Goal: Information Seeking & Learning: Learn about a topic

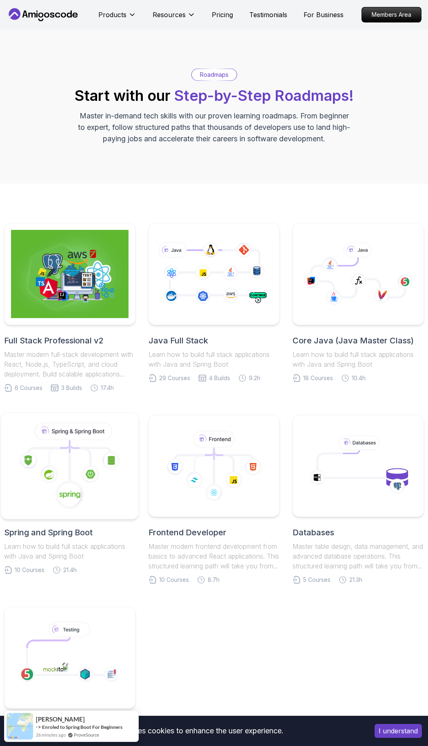
click at [85, 477] on icon at bounding box center [90, 474] width 18 height 18
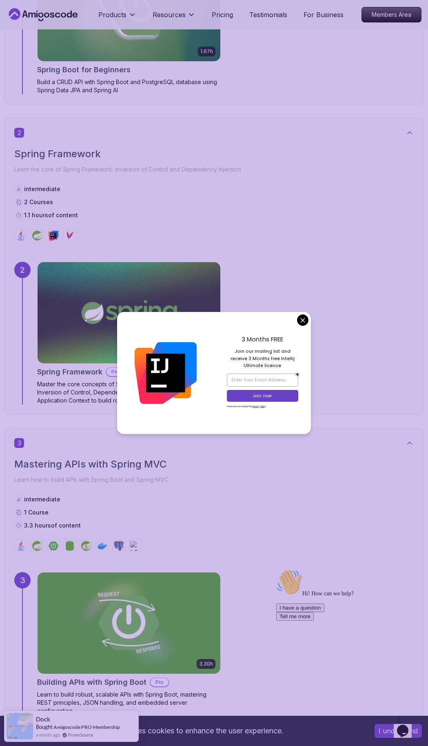
scroll to position [621, 0]
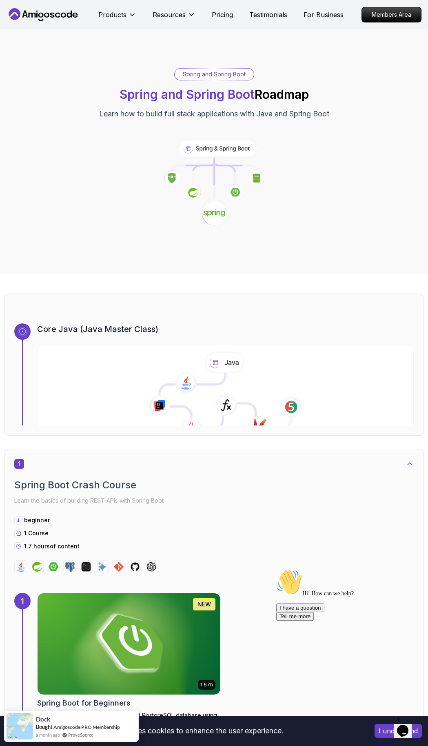
scroll to position [179, 0]
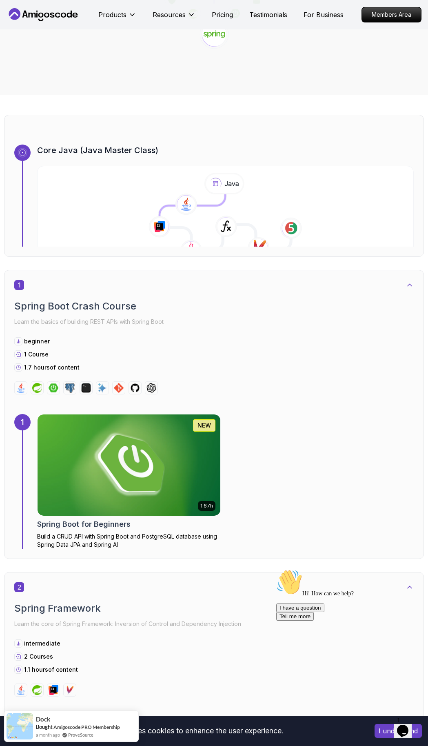
click at [100, 461] on img at bounding box center [129, 465] width 192 height 106
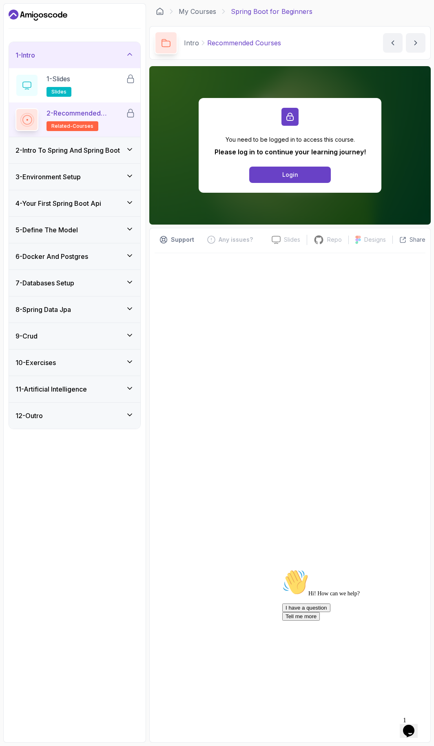
click at [80, 268] on div "6 - Docker And Postgres" at bounding box center [74, 256] width 131 height 26
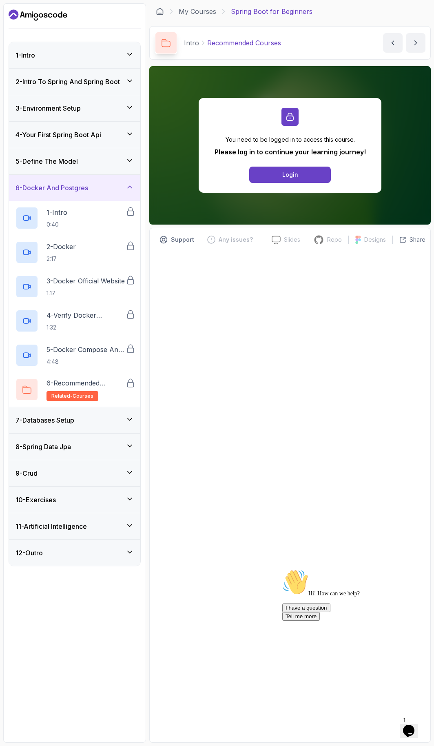
click at [86, 185] on h3 "6 - Docker And Postgres" at bounding box center [52, 188] width 73 height 10
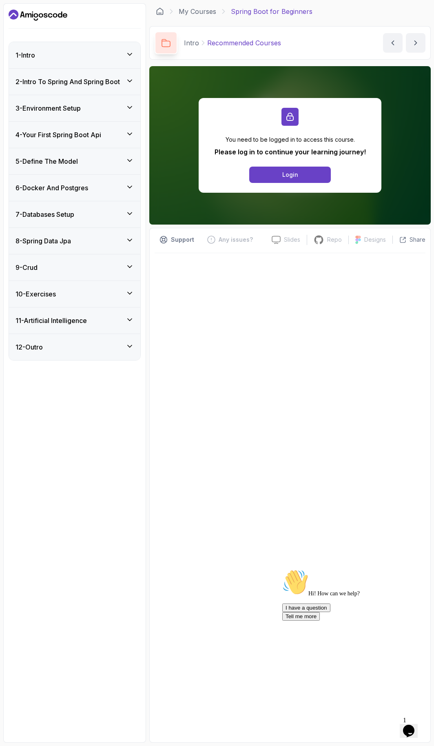
click at [91, 221] on div "7 - Databases Setup" at bounding box center [74, 214] width 131 height 26
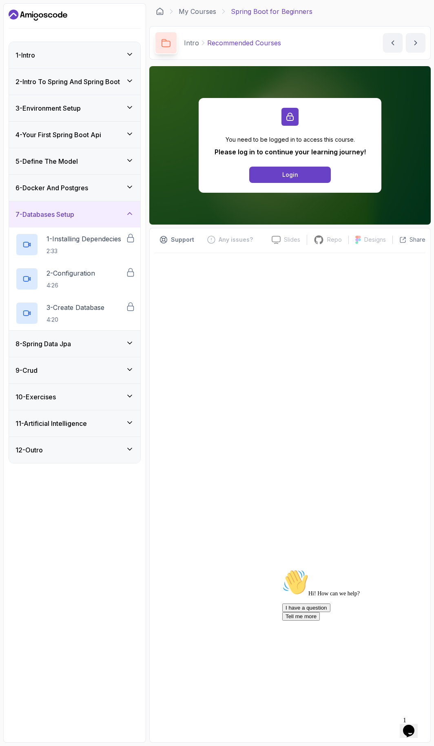
click at [91, 209] on div "7 - Databases Setup" at bounding box center [74, 214] width 131 height 26
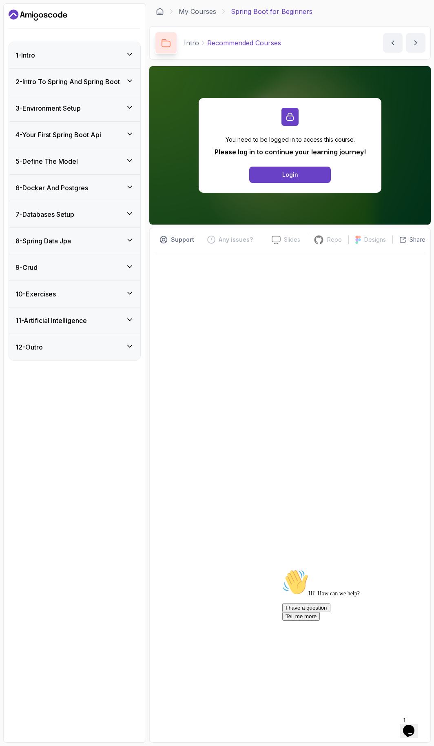
click at [91, 196] on div "6 - Docker And Postgres" at bounding box center [74, 188] width 131 height 26
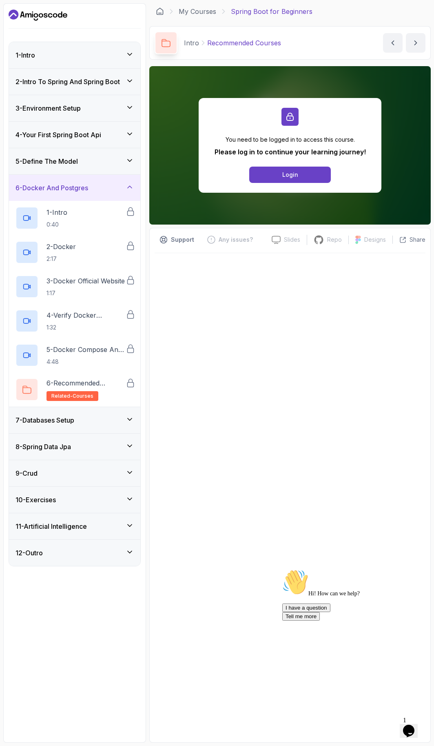
click at [69, 180] on div "6 - Docker And Postgres" at bounding box center [74, 188] width 131 height 26
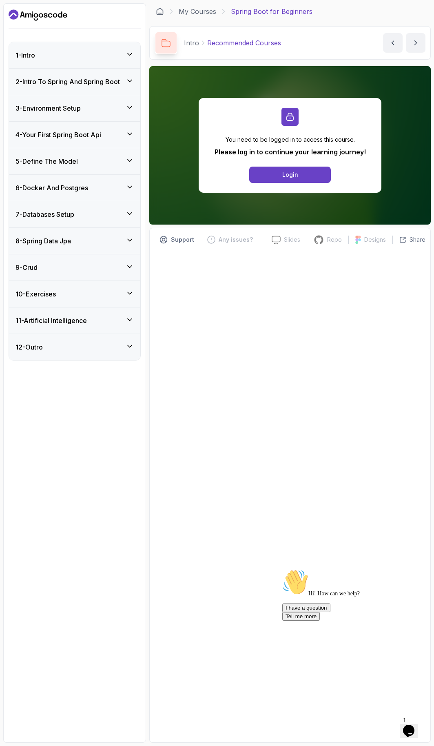
click at [65, 211] on h3 "7 - Databases Setup" at bounding box center [45, 214] width 59 height 10
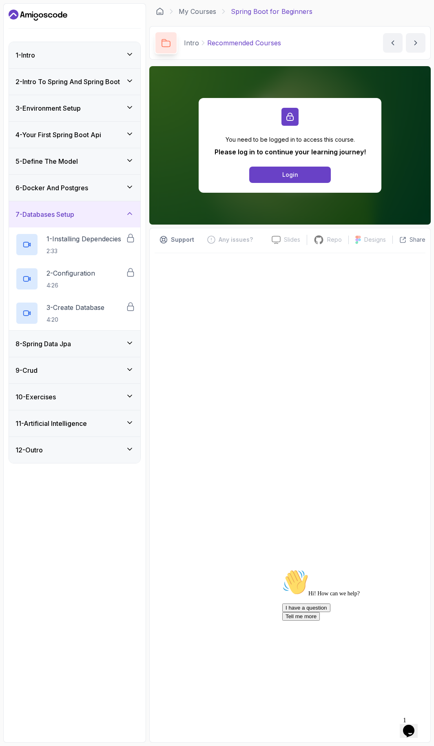
click at [65, 211] on h3 "7 - Databases Setup" at bounding box center [45, 214] width 59 height 10
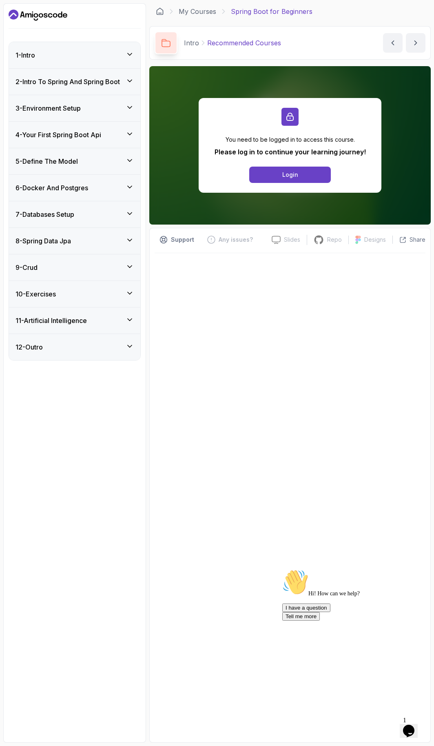
click at [99, 321] on div "11 - Artificial Intelligence" at bounding box center [75, 321] width 118 height 10
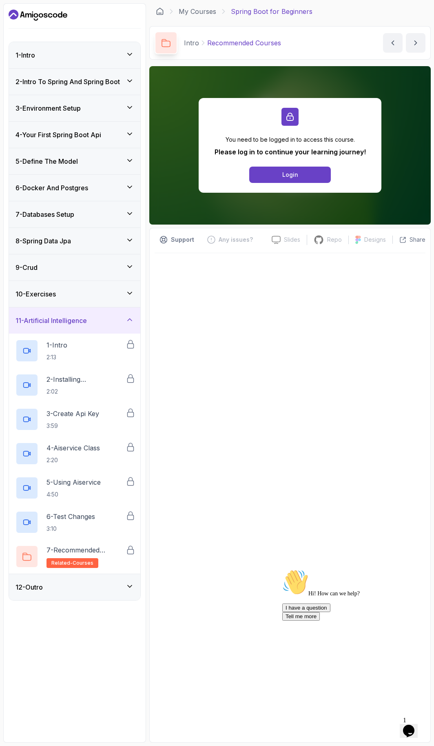
click at [99, 321] on div "11 - Artificial Intelligence" at bounding box center [75, 321] width 118 height 10
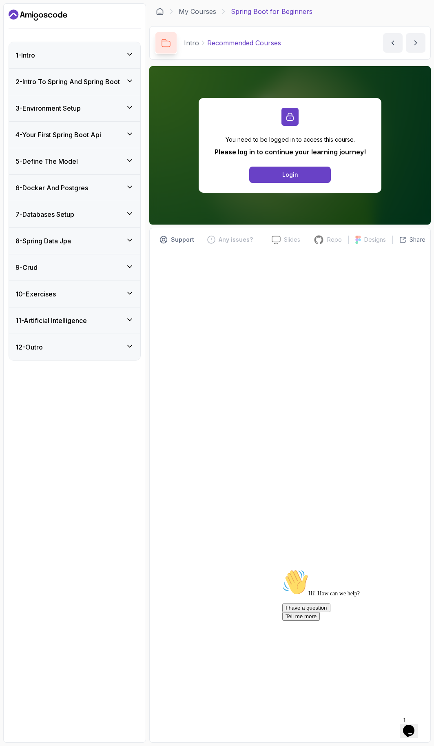
click at [96, 298] on div "10 - Exercises" at bounding box center [75, 294] width 118 height 10
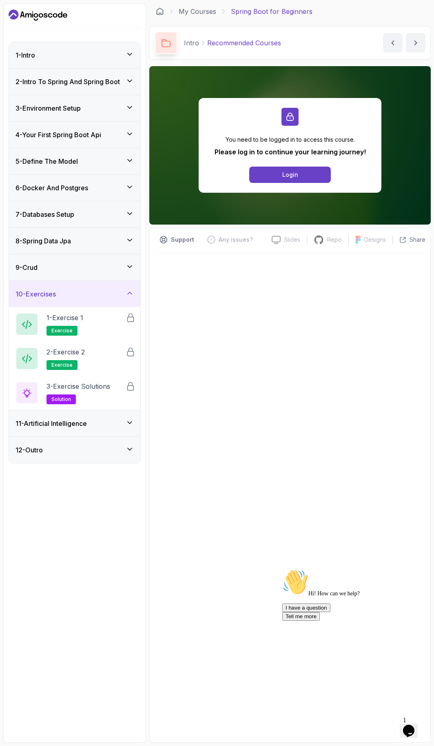
click at [96, 296] on div "10 - Exercises" at bounding box center [75, 294] width 118 height 10
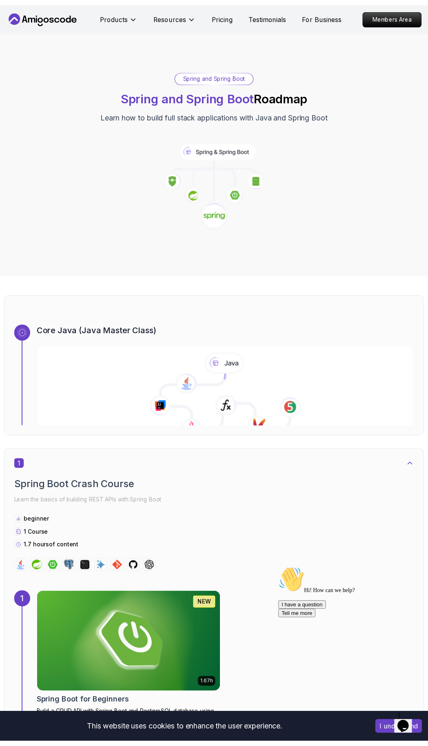
scroll to position [179, 0]
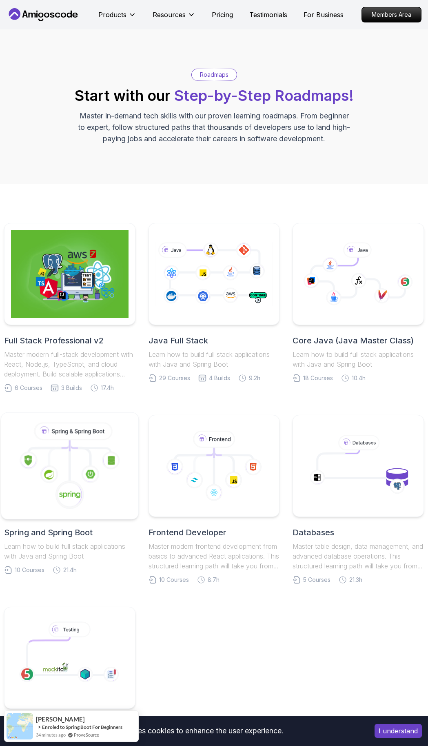
click at [114, 449] on icon at bounding box center [69, 466] width 123 height 93
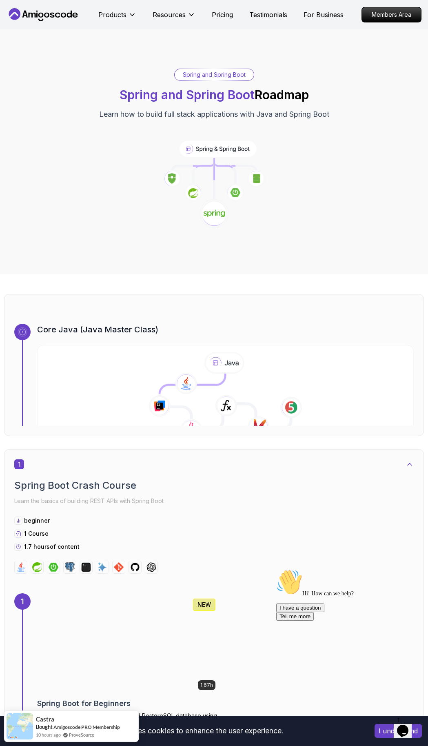
scroll to position [97, 0]
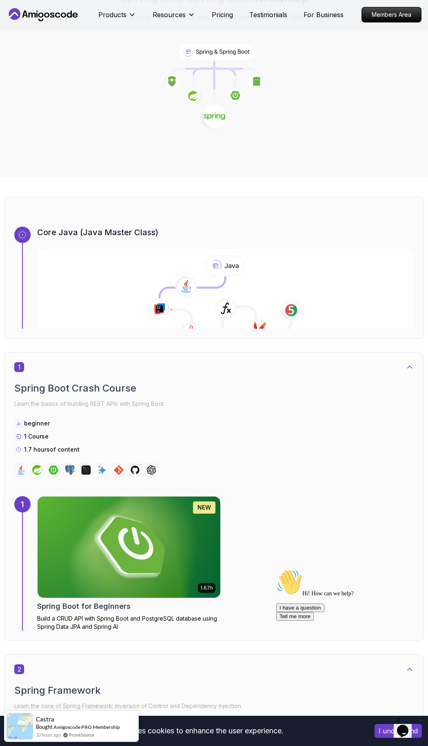
click at [96, 525] on img at bounding box center [129, 547] width 192 height 106
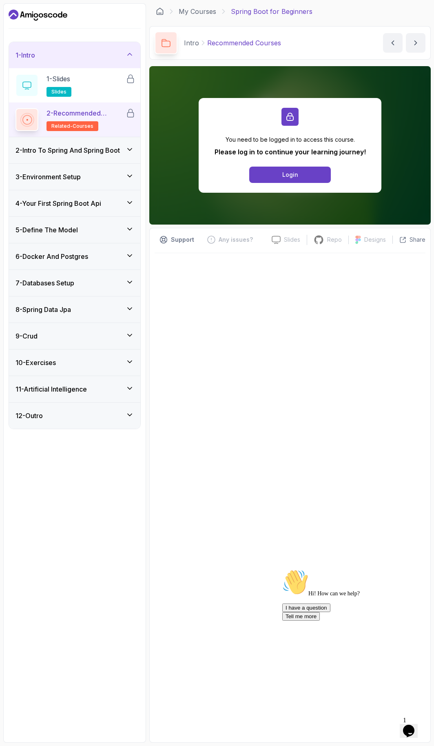
click at [119, 262] on div "6 - Docker And Postgres" at bounding box center [74, 256] width 131 height 26
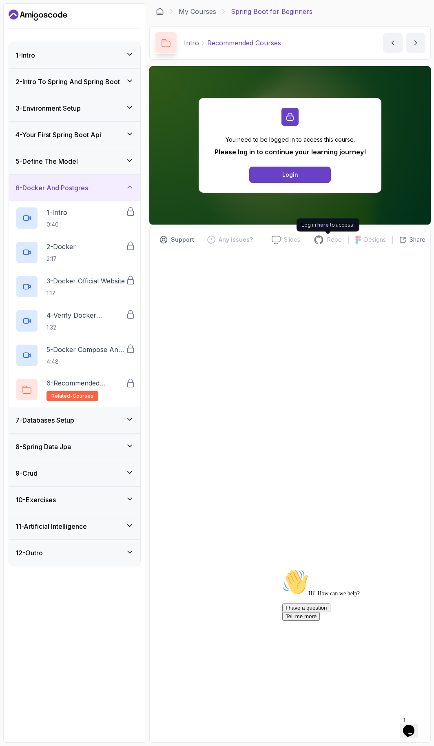
click at [336, 240] on p "Repo" at bounding box center [334, 240] width 15 height 8
click at [325, 225] on link "here" at bounding box center [323, 225] width 11 height 6
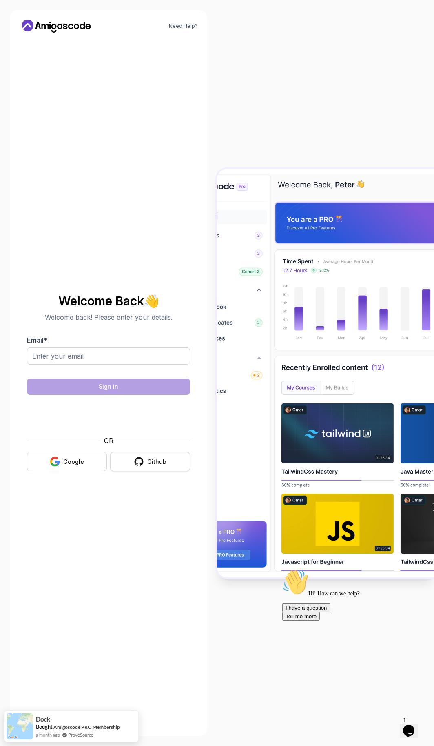
click at [171, 470] on button "Github" at bounding box center [150, 461] width 80 height 19
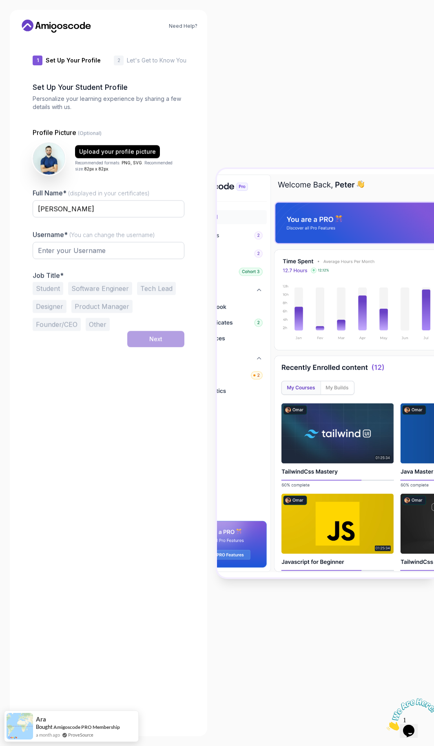
type input "vividjackal4cf18"
drag, startPoint x: 37, startPoint y: 287, endPoint x: 42, endPoint y: 287, distance: 5.3
click at [37, 287] on button "Student" at bounding box center [48, 288] width 31 height 13
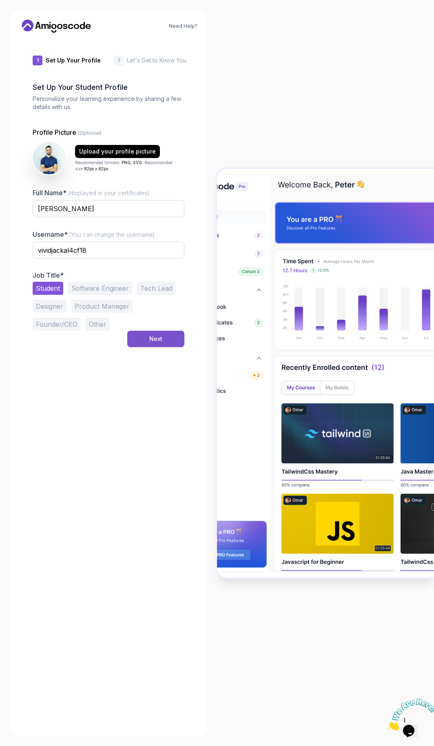
click at [162, 339] on div "Next" at bounding box center [155, 339] width 13 height 8
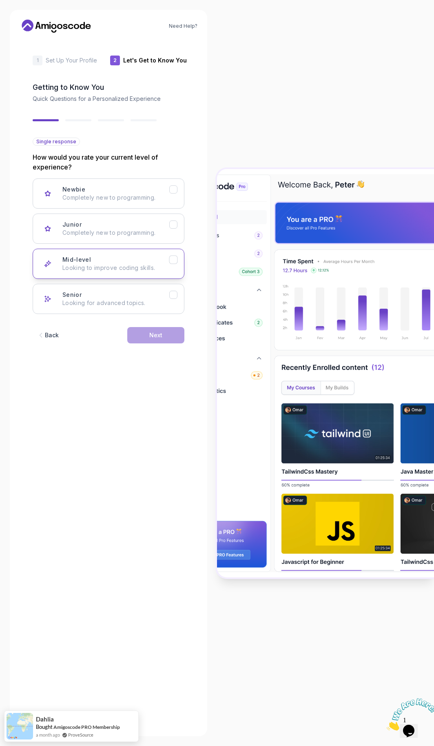
click at [118, 256] on div "Mid-level Looking to improve coding skills." at bounding box center [115, 264] width 107 height 16
click at [155, 340] on button "Next" at bounding box center [155, 335] width 57 height 16
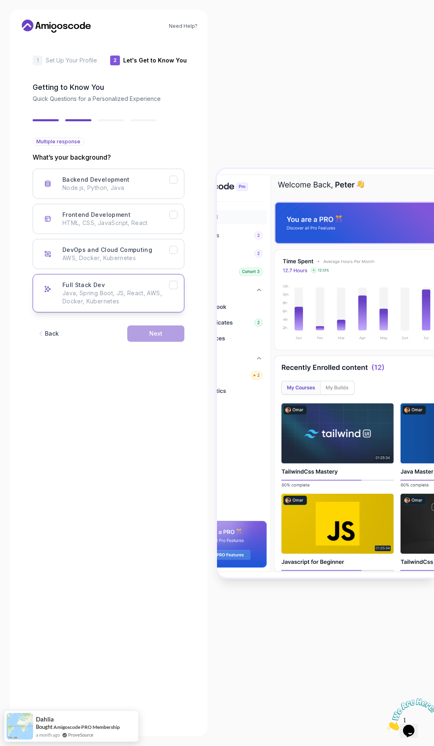
click at [129, 285] on div "Full Stack Dev Java, Spring Boot, JS, React, AWS, Docker, Kubernetes" at bounding box center [115, 293] width 107 height 24
click at [140, 330] on button "Next" at bounding box center [155, 333] width 57 height 16
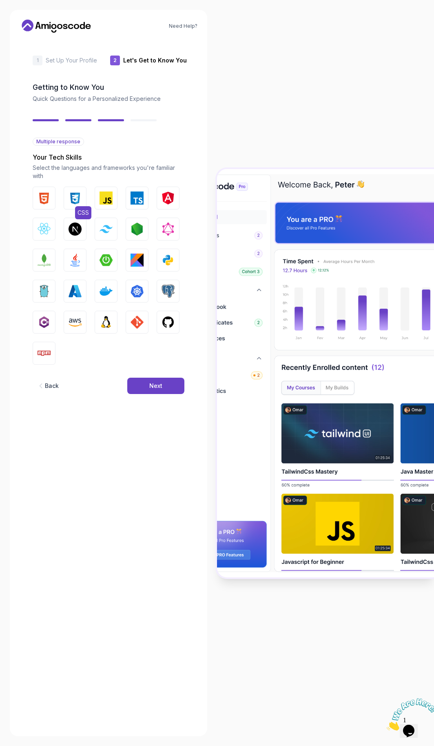
click at [78, 198] on img "button" at bounding box center [75, 197] width 13 height 13
click at [42, 196] on img "button" at bounding box center [44, 197] width 13 height 13
click at [118, 199] on div "HTML CSS JavaScript TypeScript Angular React.js Next.js Tailwind CSS Node.js Gr…" at bounding box center [109, 276] width 152 height 178
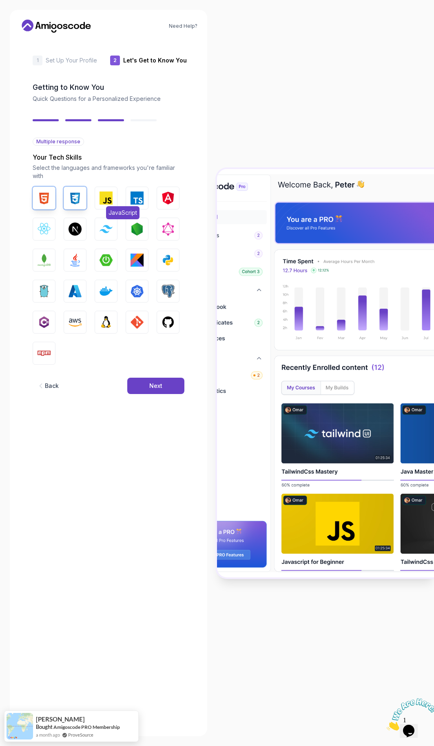
click at [111, 199] on img "button" at bounding box center [106, 197] width 13 height 13
click at [146, 200] on button "TypeScript" at bounding box center [137, 198] width 23 height 23
click at [142, 228] on img "button" at bounding box center [137, 229] width 13 height 13
click at [99, 230] on button "Tailwind CSS" at bounding box center [106, 229] width 23 height 23
click at [82, 230] on button "Next.js" at bounding box center [75, 229] width 23 height 23
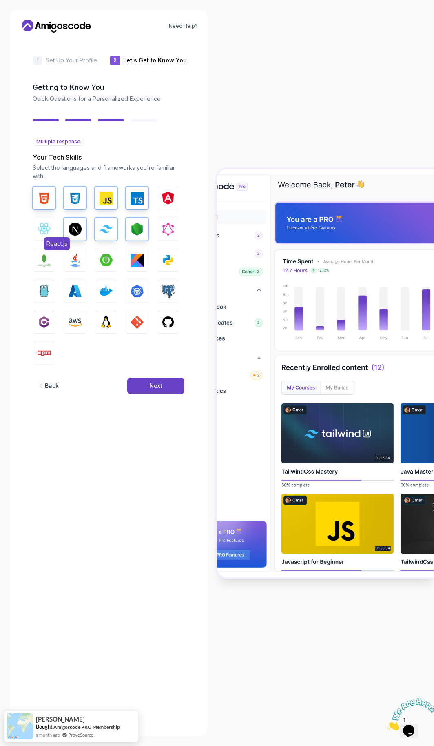
click at [49, 225] on img "button" at bounding box center [44, 229] width 13 height 13
drag, startPoint x: 160, startPoint y: 252, endPoint x: 158, endPoint y: 301, distance: 49.0
click at [158, 301] on div "HTML CSS JavaScript TypeScript Angular React.js Next.js Tailwind CSS Node.js Gr…" at bounding box center [109, 276] width 152 height 178
click at [165, 292] on img "button" at bounding box center [168, 291] width 13 height 13
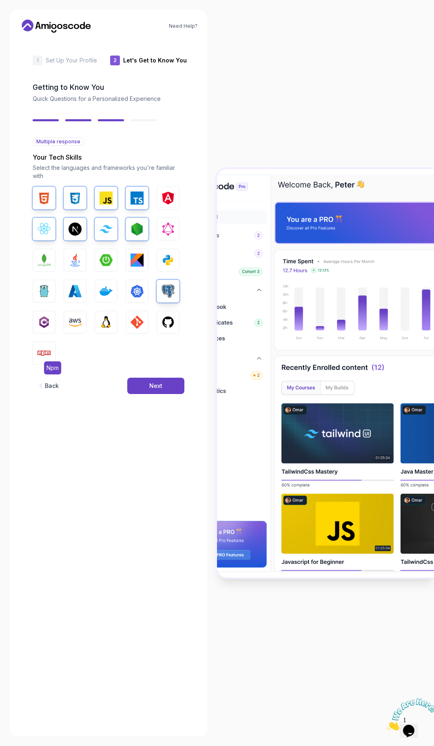
click at [53, 351] on button "Npm" at bounding box center [44, 353] width 23 height 23
click at [174, 323] on img "button" at bounding box center [168, 322] width 13 height 13
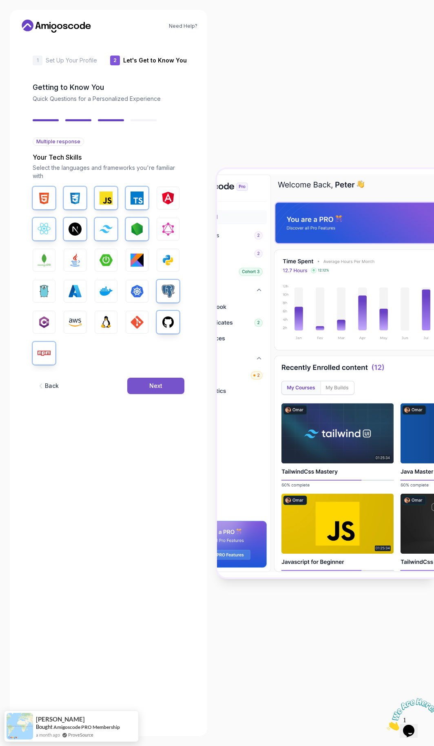
click at [151, 387] on div "Next" at bounding box center [155, 386] width 13 height 8
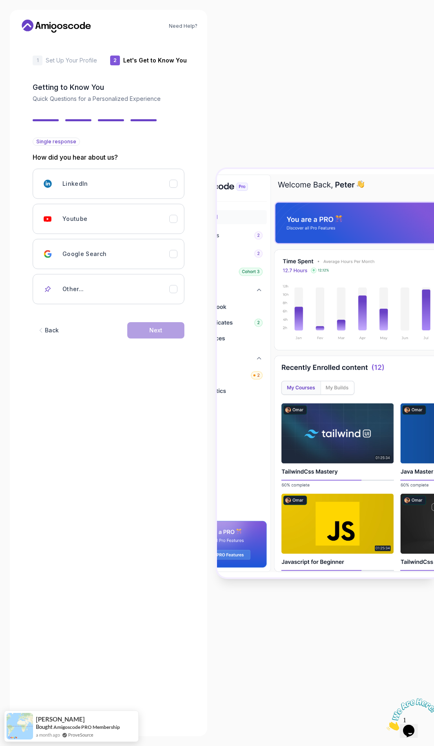
click at [43, 329] on icon "button" at bounding box center [41, 330] width 8 height 8
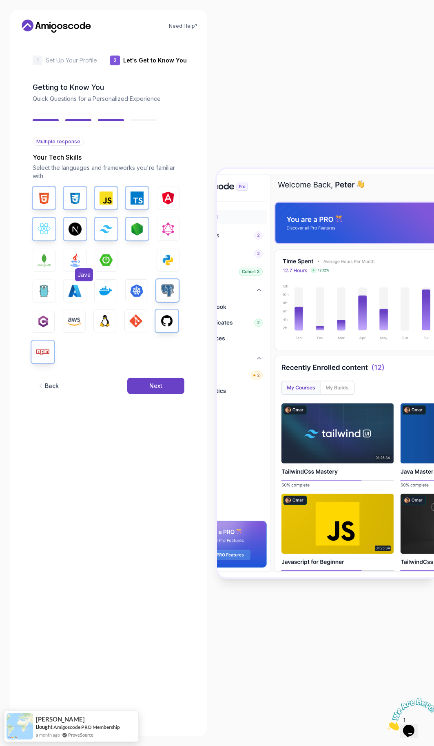
click at [71, 271] on button "Java" at bounding box center [75, 260] width 23 height 23
click at [143, 378] on button "Next" at bounding box center [155, 386] width 57 height 16
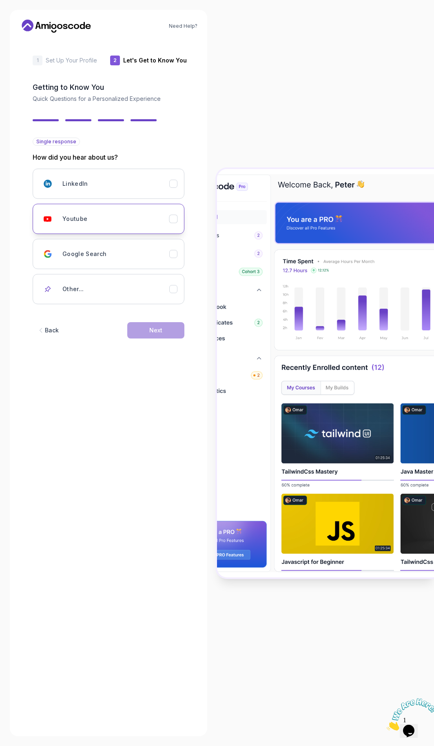
click at [129, 233] on button "Youtube" at bounding box center [109, 219] width 152 height 30
click at [171, 336] on button "Next" at bounding box center [155, 330] width 57 height 16
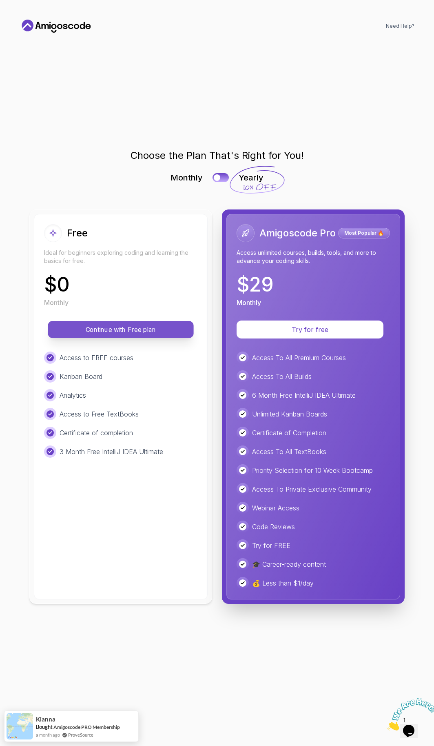
click at [175, 324] on button "Continue with Free plan" at bounding box center [121, 329] width 146 height 17
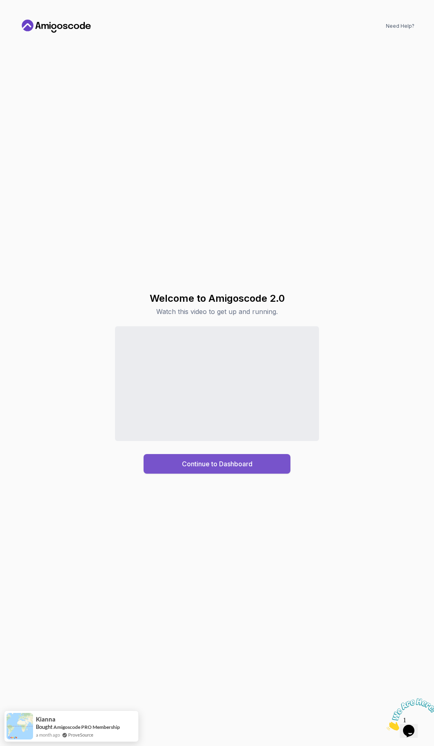
click at [196, 463] on div "Continue to Dashboard" at bounding box center [217, 464] width 71 height 10
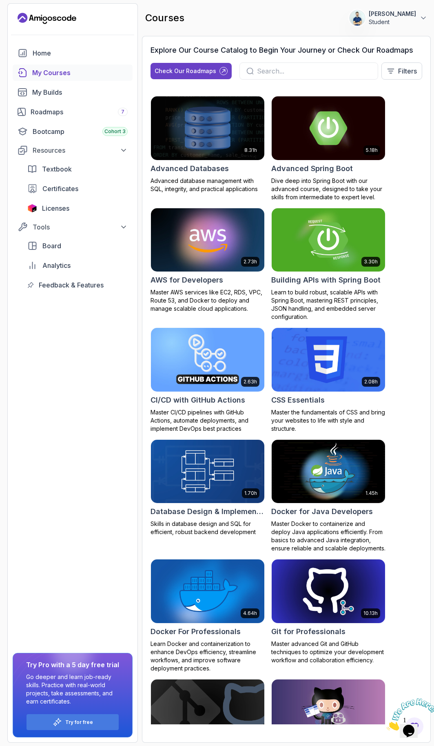
click at [336, 241] on img at bounding box center [328, 240] width 119 height 67
click at [85, 109] on div "Roadmaps 7" at bounding box center [79, 112] width 97 height 10
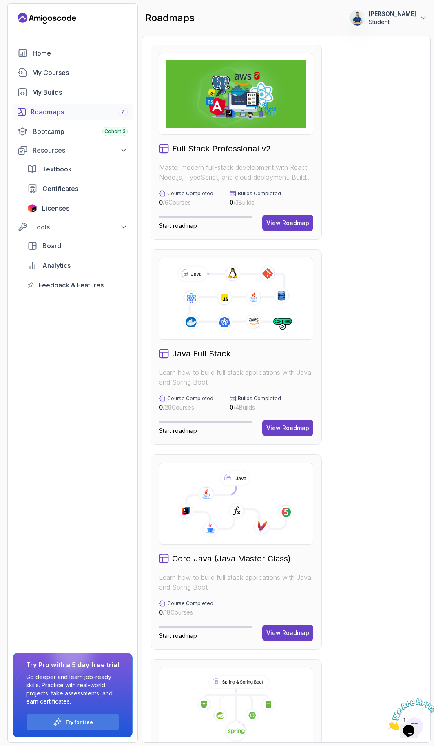
scroll to position [176, 0]
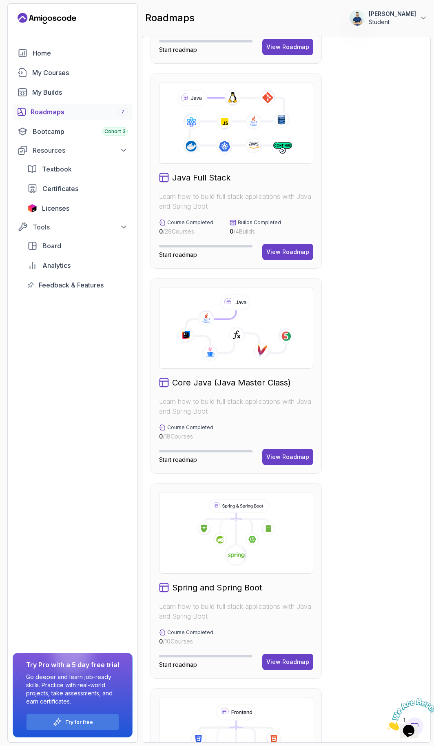
click at [223, 580] on div "Spring and Spring Boot Learn how to build full stack applications with Java and…" at bounding box center [236, 580] width 171 height 195
click at [224, 586] on h2 "Spring and Spring Boot" at bounding box center [217, 587] width 90 height 11
click at [301, 663] on div "View Roadmap" at bounding box center [288, 662] width 43 height 8
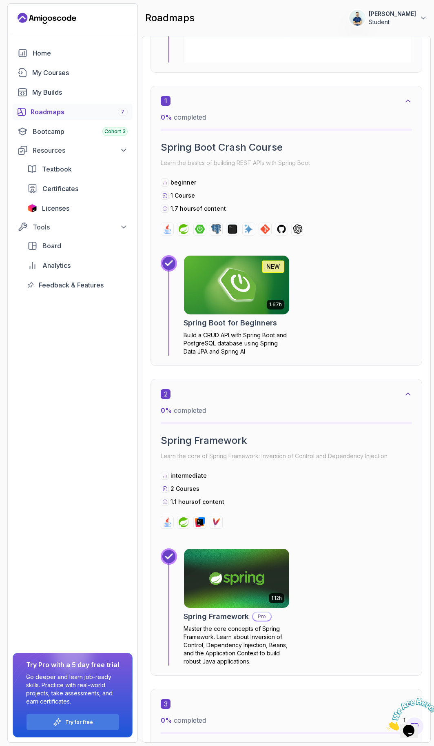
scroll to position [8, 0]
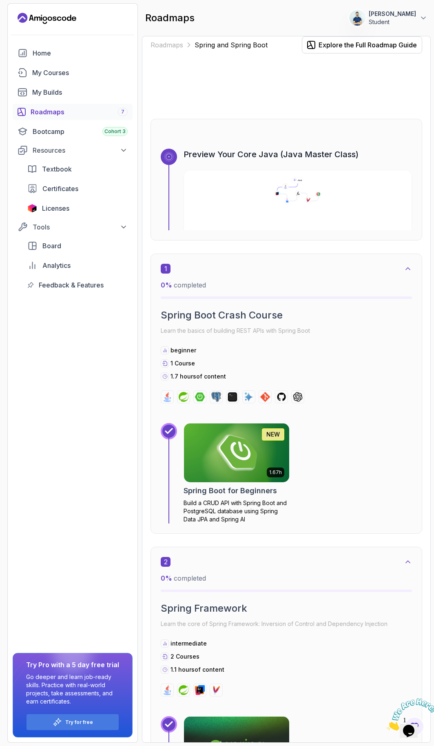
click at [227, 442] on img at bounding box center [237, 453] width 111 height 62
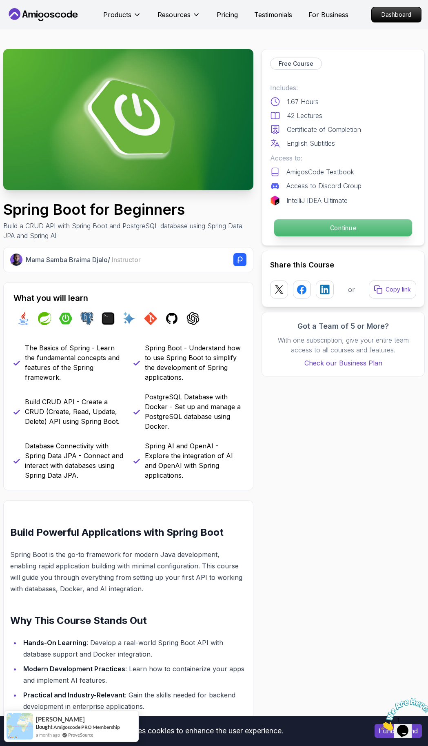
click at [320, 236] on p "Continue" at bounding box center [343, 227] width 138 height 17
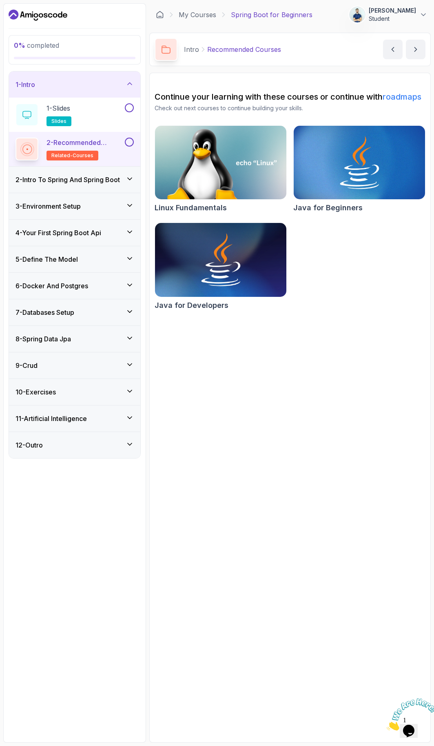
click at [85, 289] on h3 "6 - Docker And Postgres" at bounding box center [52, 286] width 73 height 10
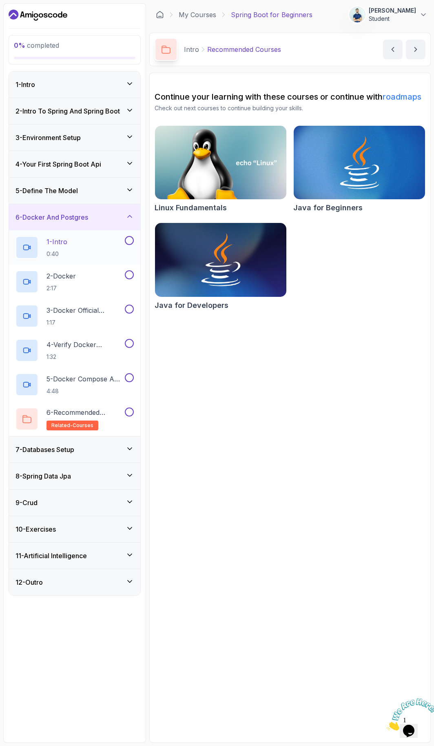
click at [113, 241] on div "1 - Intro 0:40" at bounding box center [70, 247] width 108 height 23
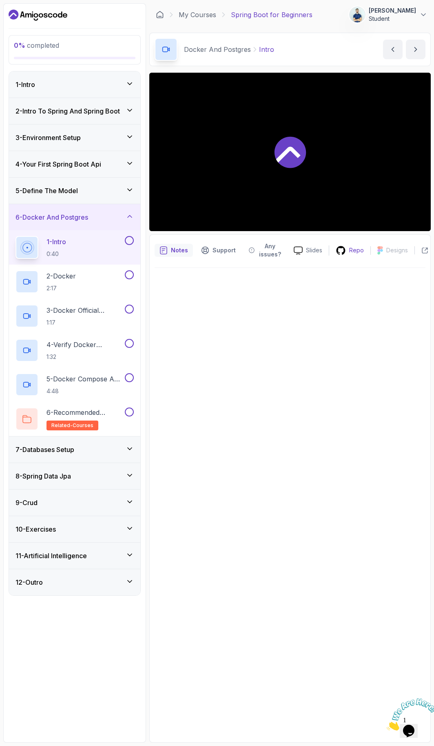
click at [353, 250] on p "Repo" at bounding box center [357, 250] width 15 height 8
